Goal: Information Seeking & Learning: Learn about a topic

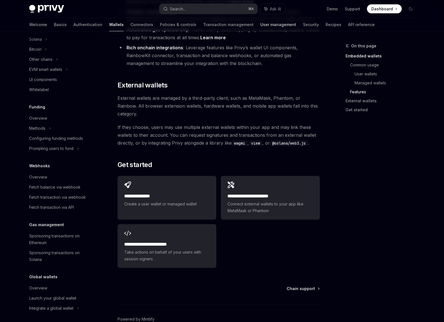
scroll to position [163, 0]
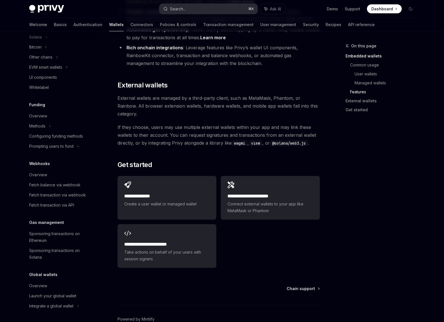
click at [193, 10] on button "Search... ⌘ K" at bounding box center [208, 9] width 98 height 10
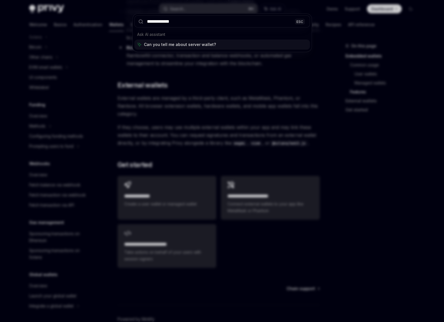
type input "**********"
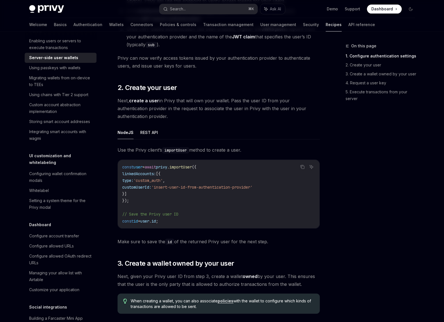
scroll to position [438, 0]
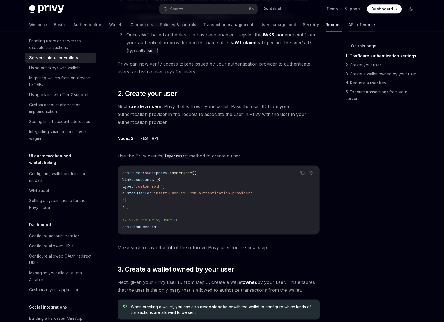
click at [348, 24] on link "API reference" at bounding box center [361, 24] width 27 height 13
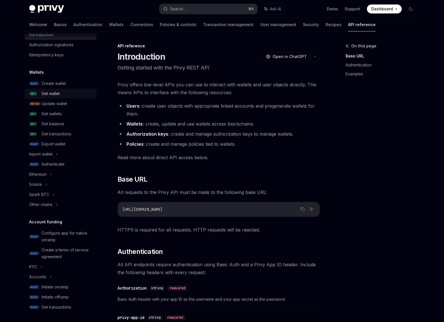
scroll to position [17, 0]
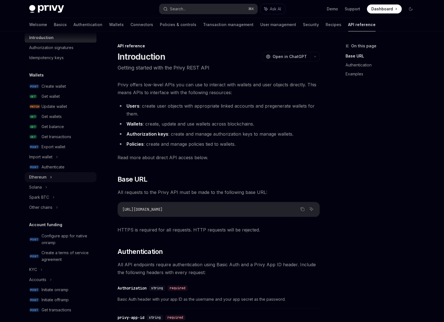
click at [35, 177] on div "Ethereum" at bounding box center [37, 177] width 17 height 7
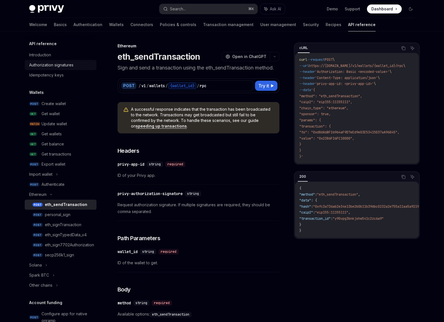
click at [51, 63] on div "Authorization signatures" at bounding box center [51, 65] width 44 height 7
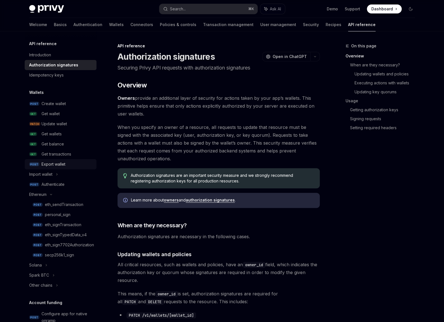
click at [51, 166] on div "Export wallet" at bounding box center [54, 164] width 24 height 7
type textarea "*"
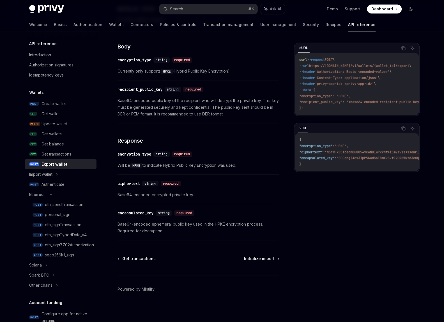
drag, startPoint x: 264, startPoint y: 94, endPoint x: 287, endPoint y: 0, distance: 96.2
click at [264, 94] on div "​ recipient_public_key string required Base64-encoded public key of the recipie…" at bounding box center [199, 103] width 162 height 40
click at [411, 28] on div "Welcome Basics Authentication Wallets Connectors Policies & controls Transactio…" at bounding box center [222, 24] width 413 height 13
